Goal: Information Seeking & Learning: Learn about a topic

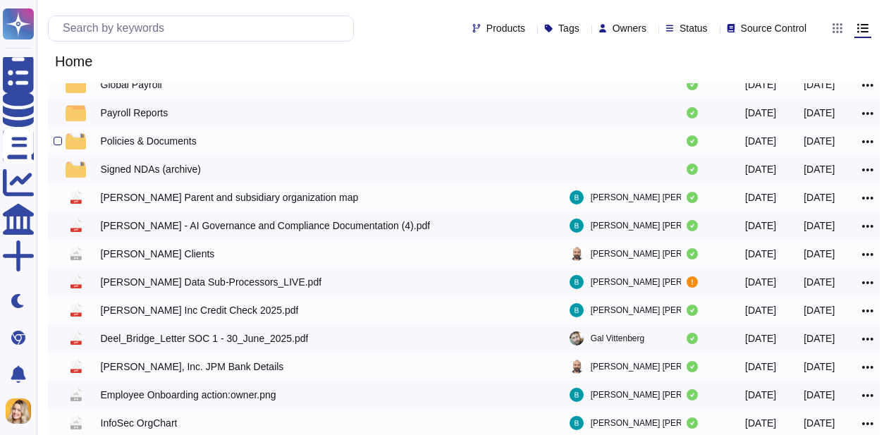
scroll to position [281, 0]
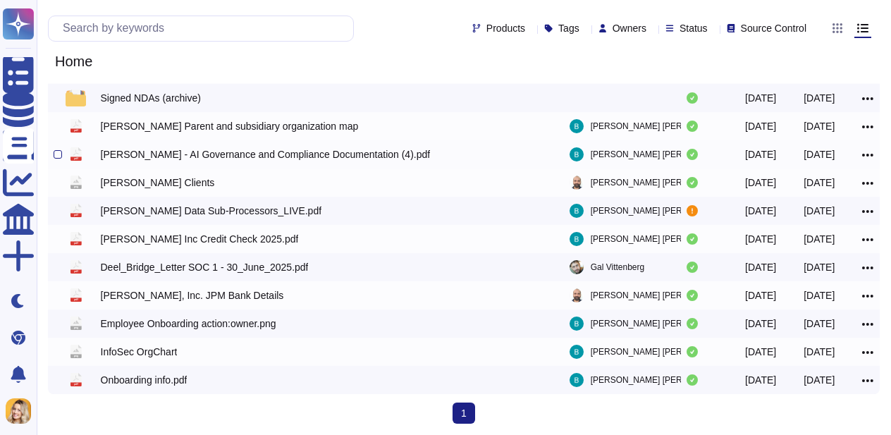
click at [192, 155] on div "[PERSON_NAME] - AI Governance and Compliance Documentation (4).pdf" at bounding box center [266, 154] width 330 height 14
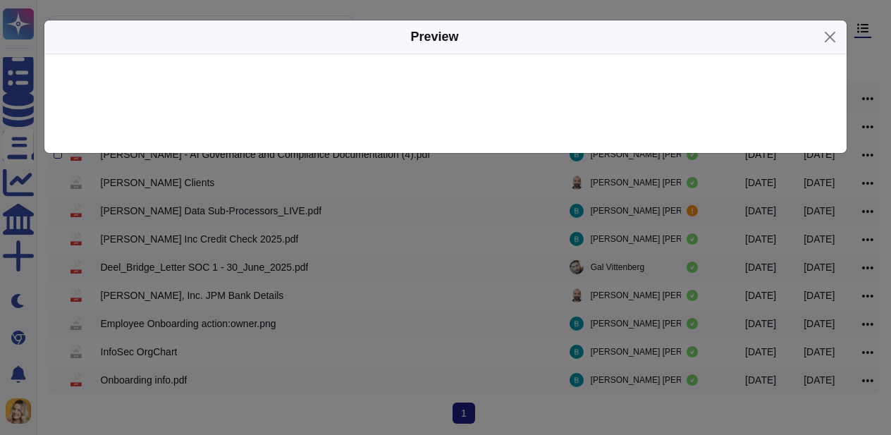
click at [192, 155] on div "Preview" at bounding box center [445, 217] width 891 height 435
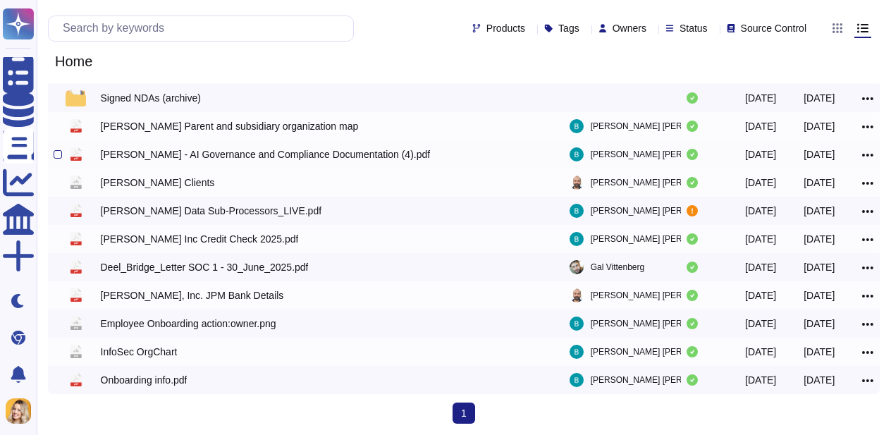
click at [192, 155] on div "[PERSON_NAME] - AI Governance and Compliance Documentation (4).pdf" at bounding box center [266, 154] width 330 height 14
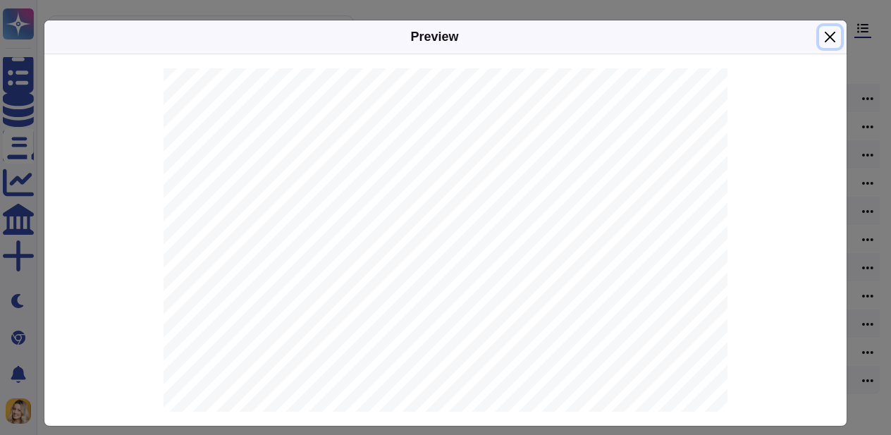
click at [826, 37] on button "Close" at bounding box center [830, 37] width 22 height 22
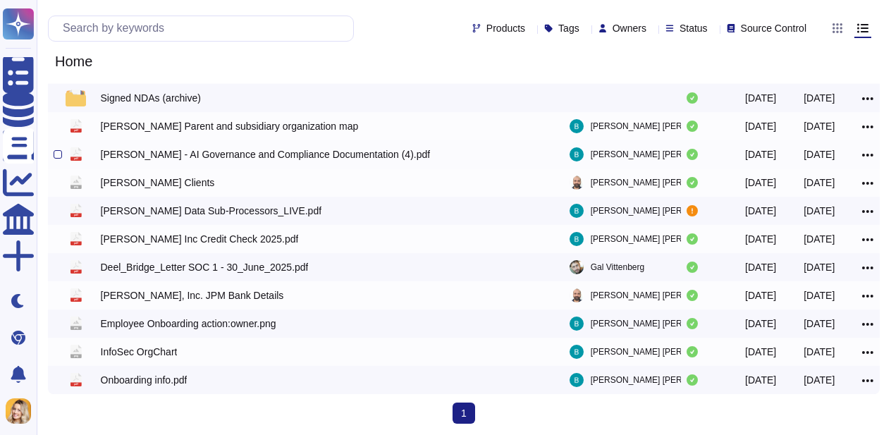
click at [294, 147] on div "[PERSON_NAME] - AI Governance and Compliance Documentation (4).pdf" at bounding box center [266, 154] width 330 height 14
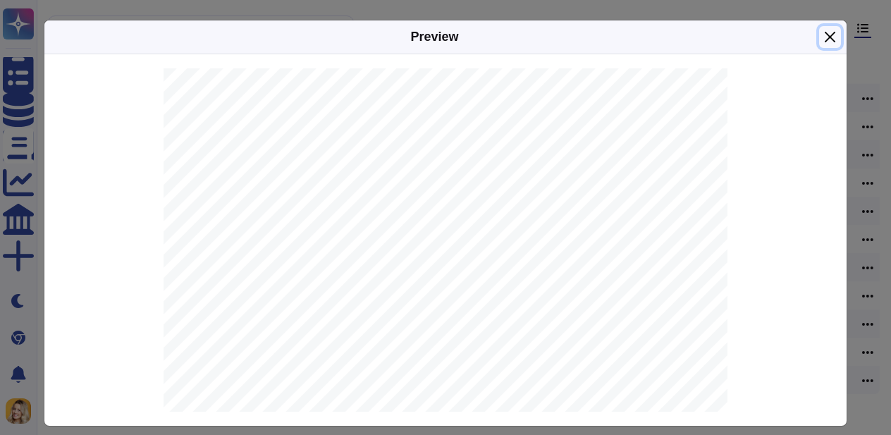
click at [833, 45] on button "Close" at bounding box center [830, 37] width 22 height 22
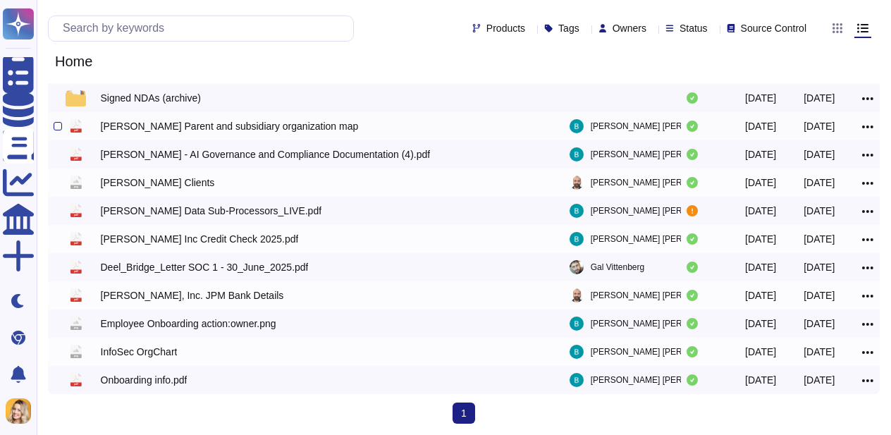
click at [218, 121] on div "[PERSON_NAME] Parent and subsidiary organization map" at bounding box center [230, 126] width 258 height 14
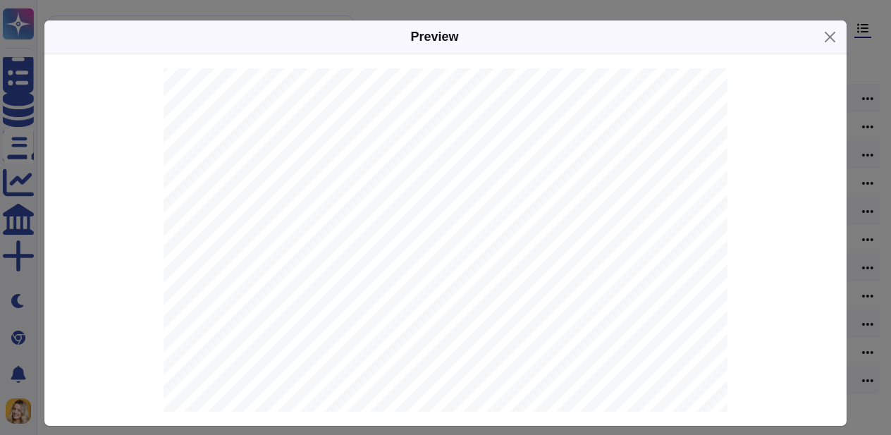
scroll to position [11, 0]
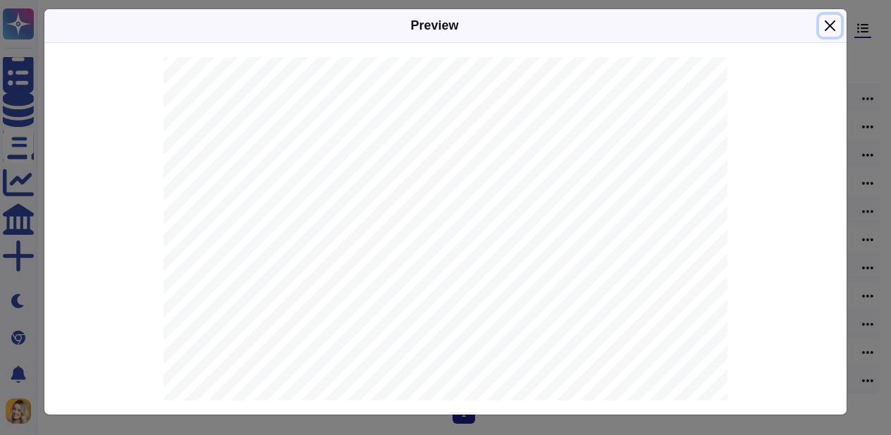
click at [826, 21] on button "Close" at bounding box center [830, 26] width 22 height 22
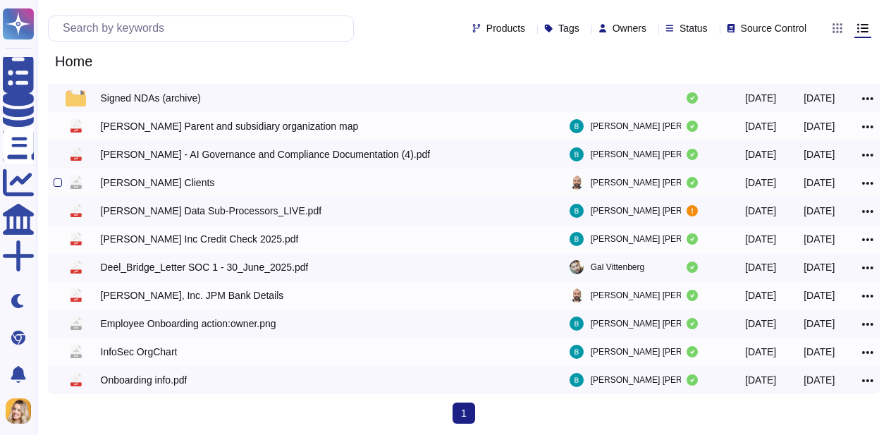
click at [155, 180] on div "[PERSON_NAME] Clients" at bounding box center [277, 182] width 352 height 17
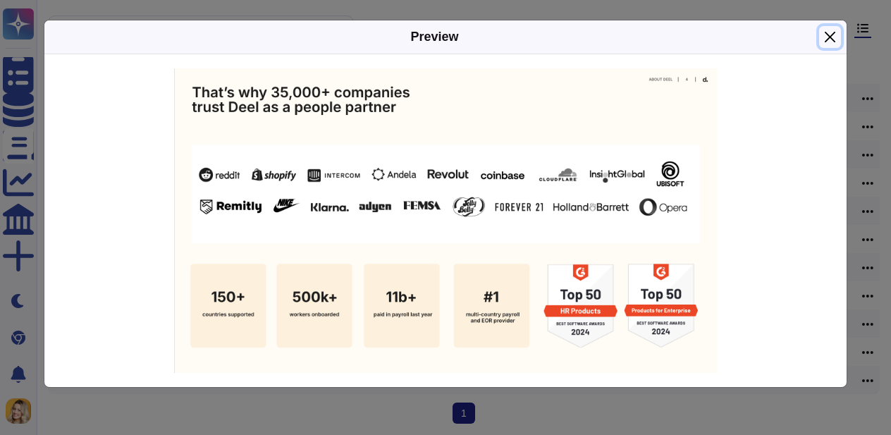
click at [826, 37] on button "Close" at bounding box center [830, 37] width 22 height 22
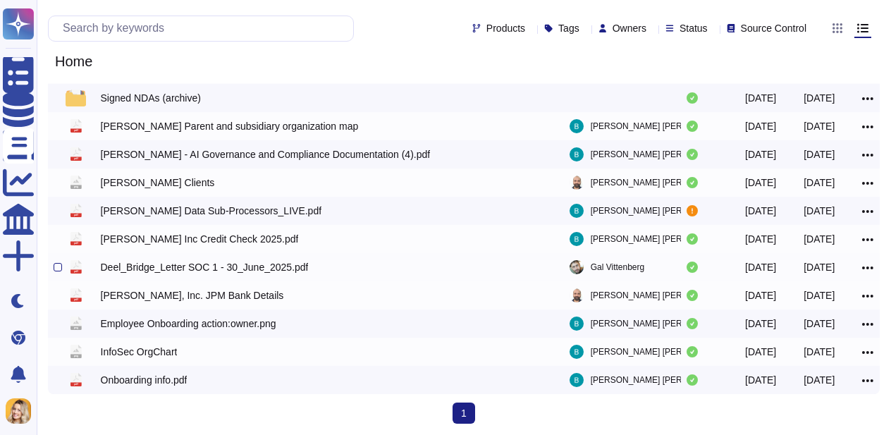
click at [195, 278] on div "pdf Deel_Bridge_Letter SOC 1 - 30_June_2025.pdf Gal Vittenberg [DATE] [DATE]" at bounding box center [463, 267] width 831 height 28
click at [194, 269] on div "Deel_Bridge_Letter SOC 1 - 30_June_2025.pdf" at bounding box center [205, 267] width 208 height 14
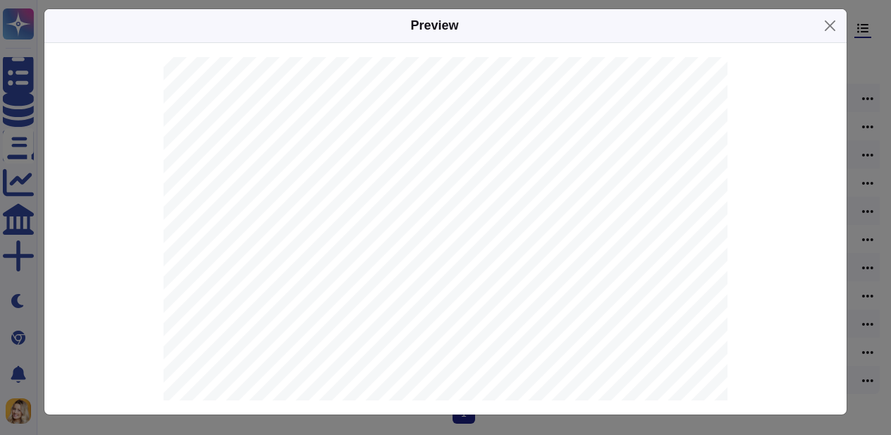
click at [867, 126] on div "Preview [DATE] , 202 5 [PERSON_NAME] Inc . To Whom It May Concern: We have rece…" at bounding box center [445, 217] width 891 height 435
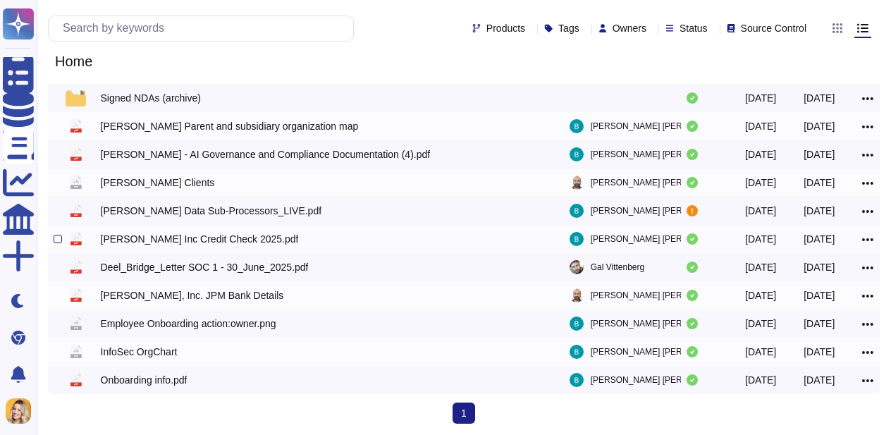
click at [222, 244] on div "[PERSON_NAME] Inc Credit Check 2025.pdf" at bounding box center [200, 239] width 198 height 14
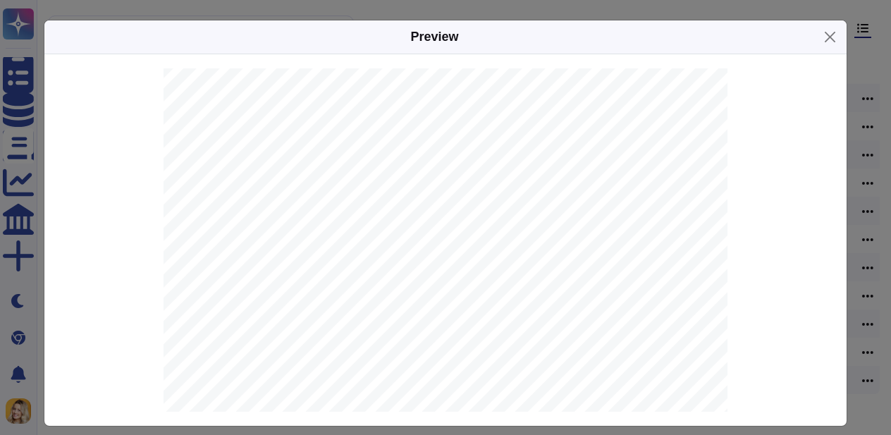
scroll to position [4807, 0]
click at [833, 39] on button "Close" at bounding box center [830, 37] width 22 height 22
